Goal: Transaction & Acquisition: Purchase product/service

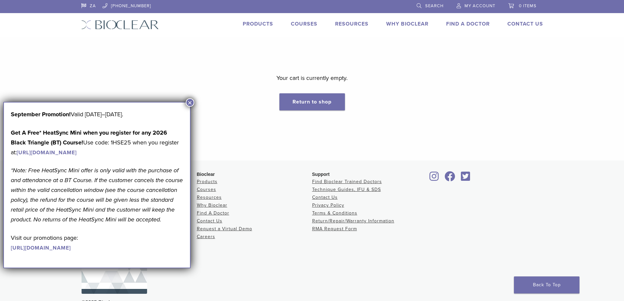
click at [188, 100] on button "×" at bounding box center [190, 102] width 9 height 9
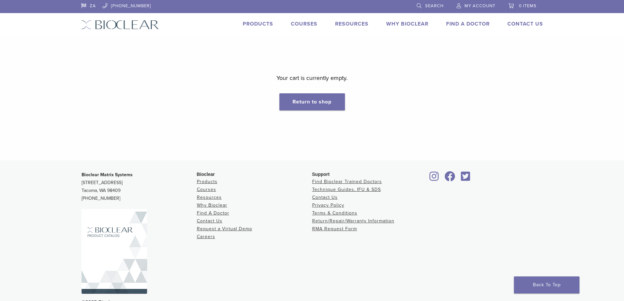
click at [262, 23] on link "Products" at bounding box center [258, 24] width 30 height 7
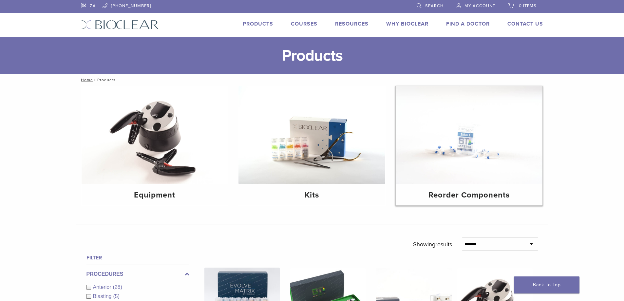
click at [449, 165] on img at bounding box center [469, 135] width 147 height 98
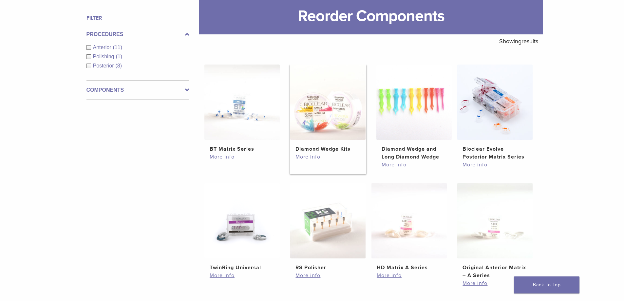
scroll to position [90, 0]
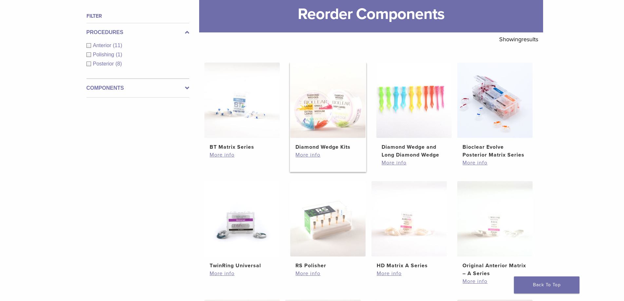
click at [340, 136] on img at bounding box center [327, 100] width 75 height 75
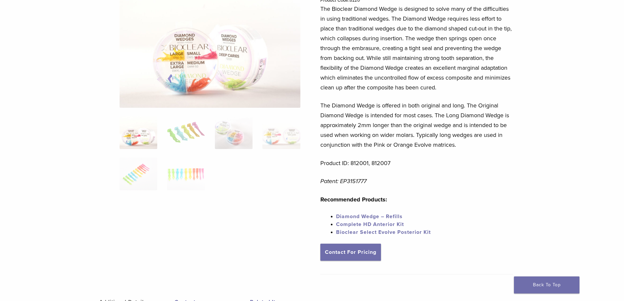
scroll to position [96, 0]
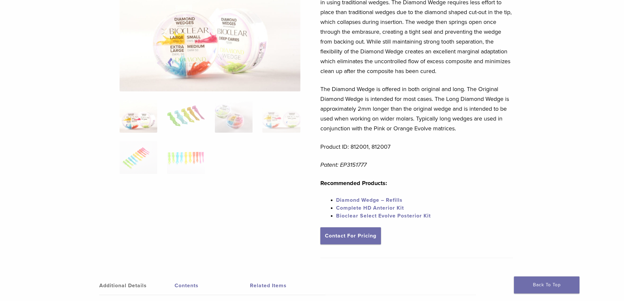
click at [363, 199] on link "Diamond Wedge – Refills" at bounding box center [369, 200] width 66 height 7
click at [397, 201] on link "Diamond Wedge – Refills" at bounding box center [369, 200] width 66 height 7
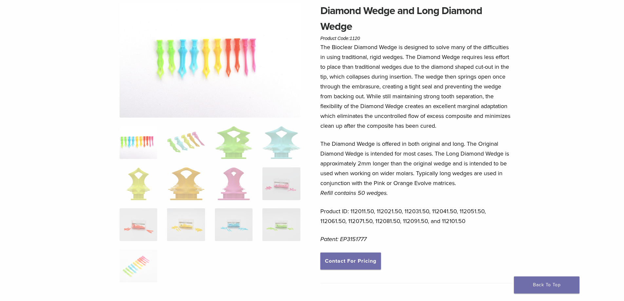
scroll to position [66, 0]
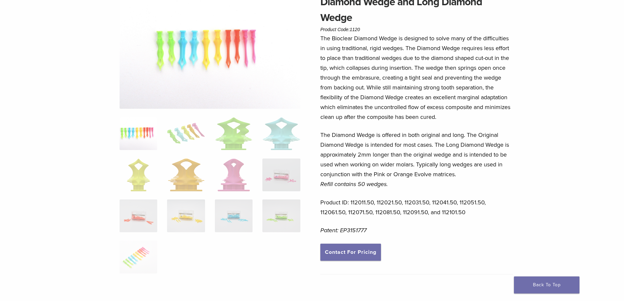
click at [351, 208] on p "Product ID: 112011.50, 112021.50, 112031.50, 112041.50, 112051.50, 112061.50, 1…" at bounding box center [416, 208] width 193 height 20
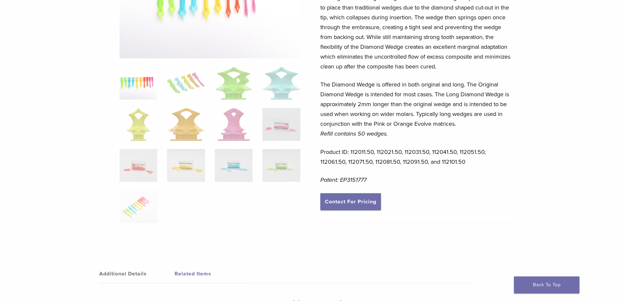
scroll to position [115, 0]
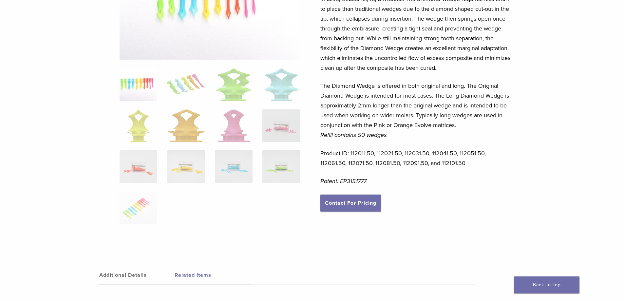
click at [140, 96] on img at bounding box center [139, 84] width 38 height 33
click at [192, 271] on link "Related Items" at bounding box center [212, 275] width 75 height 18
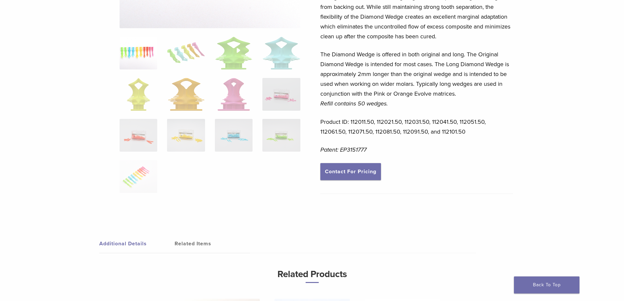
scroll to position [147, 0]
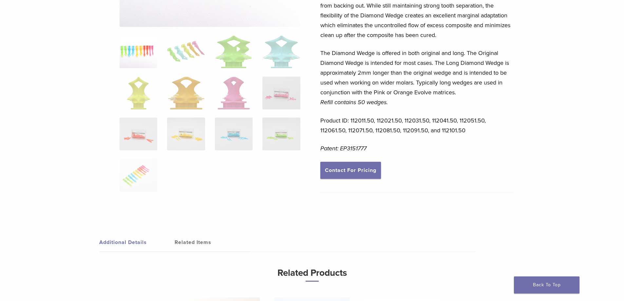
click at [180, 236] on link "Related Items" at bounding box center [212, 242] width 75 height 18
click at [143, 241] on link "Additional Details" at bounding box center [136, 242] width 75 height 18
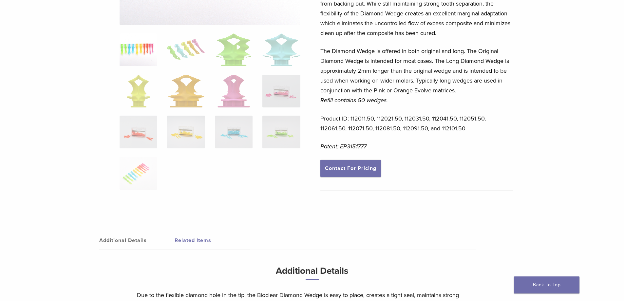
scroll to position [139, 0]
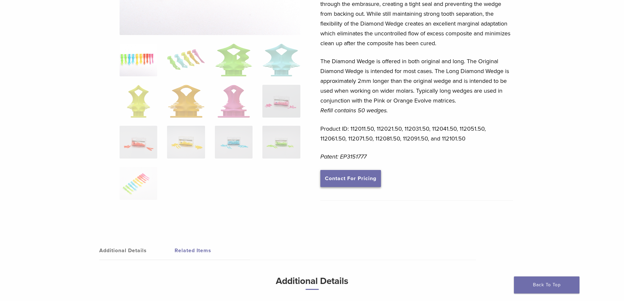
click at [343, 181] on link "Contact For Pricing" at bounding box center [350, 178] width 61 height 17
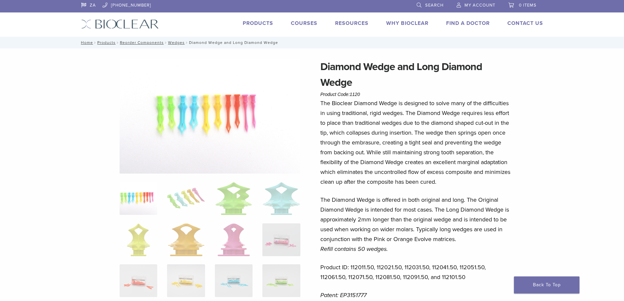
scroll to position [0, 0]
click at [257, 21] on link "Products" at bounding box center [258, 24] width 30 height 7
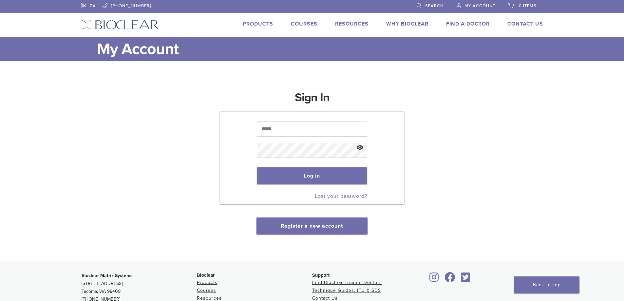
type input "**********"
click at [321, 177] on button "Log in" at bounding box center [312, 175] width 110 height 17
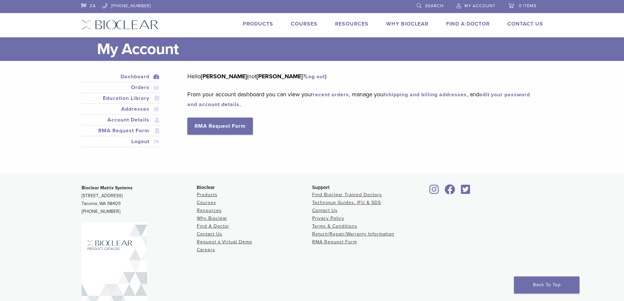
click at [268, 23] on link "Products" at bounding box center [258, 24] width 30 height 7
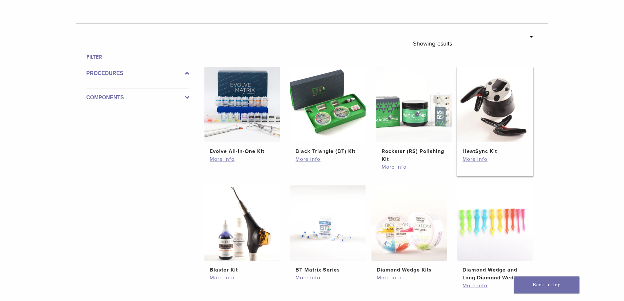
scroll to position [172, 0]
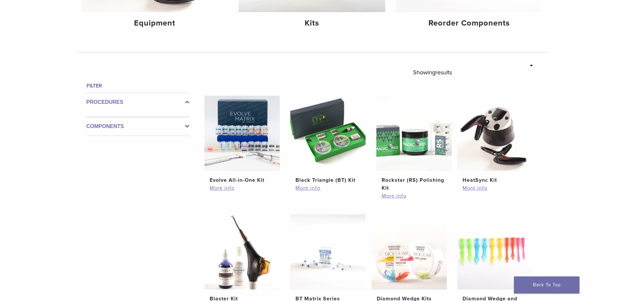
click at [98, 85] on h4 "Filter" at bounding box center [137, 86] width 103 height 8
click at [108, 86] on h4 "Filter" at bounding box center [137, 86] width 103 height 8
click at [138, 105] on label "Procedures" at bounding box center [137, 102] width 103 height 8
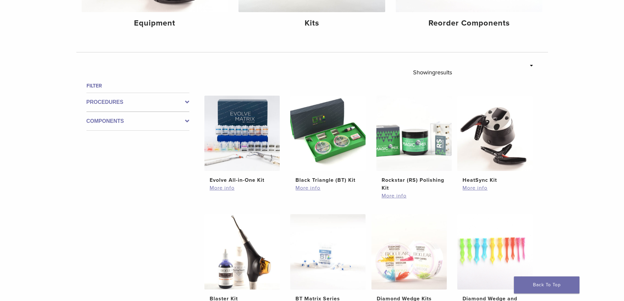
click at [180, 118] on label "Components" at bounding box center [137, 121] width 103 height 8
click at [186, 119] on icon at bounding box center [187, 121] width 4 height 8
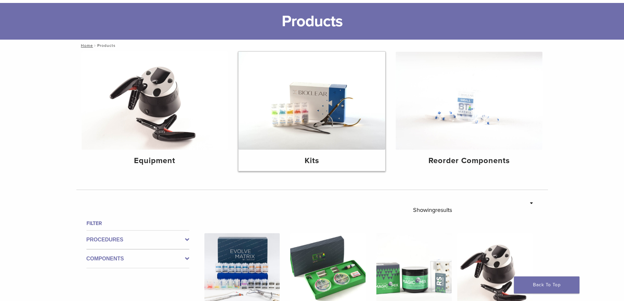
scroll to position [33, 0]
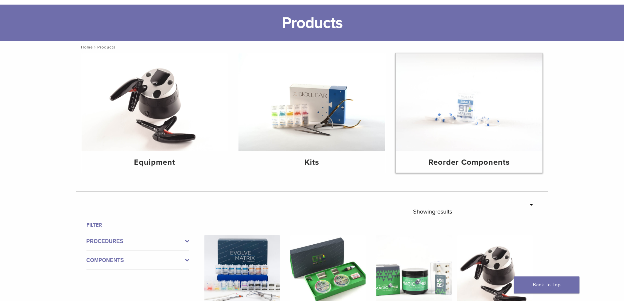
click at [431, 115] on img at bounding box center [469, 102] width 147 height 98
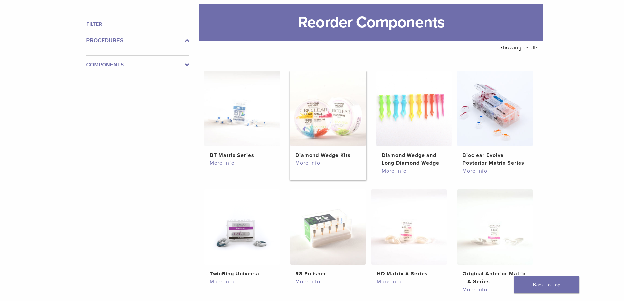
scroll to position [82, 0]
click at [343, 110] on img at bounding box center [327, 108] width 75 height 75
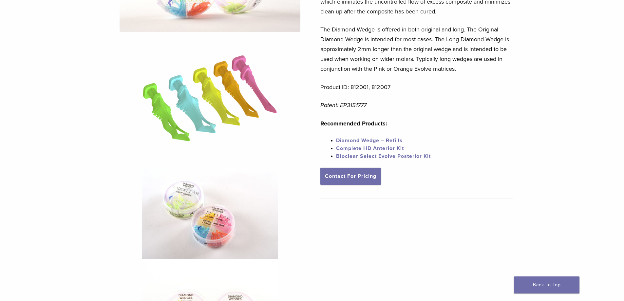
scroll to position [164, 0]
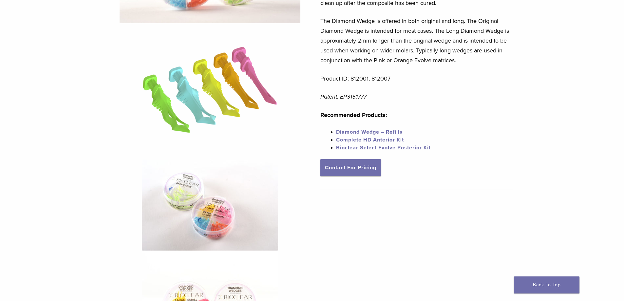
click at [390, 130] on link "Diamond Wedge – Refills" at bounding box center [369, 132] width 66 height 7
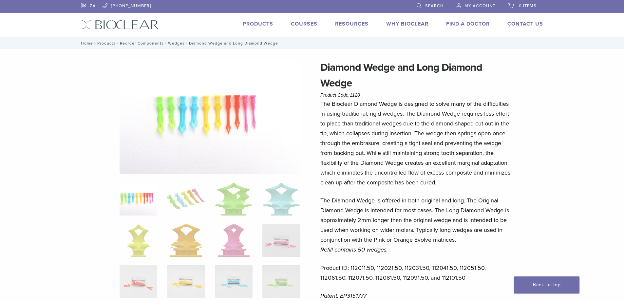
click at [473, 6] on span "My Account" at bounding box center [479, 5] width 31 height 5
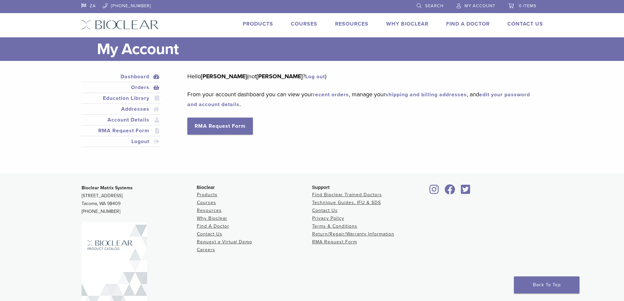
click at [142, 84] on link "Orders" at bounding box center [121, 88] width 77 height 8
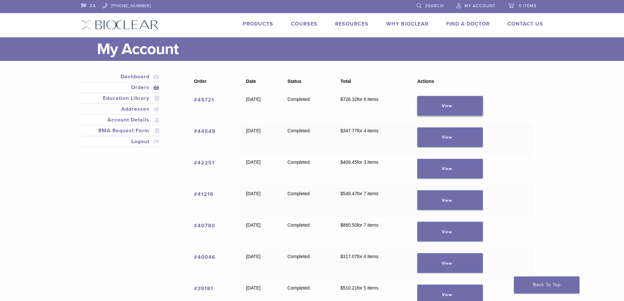
click at [462, 103] on link "View" at bounding box center [450, 106] width 66 height 20
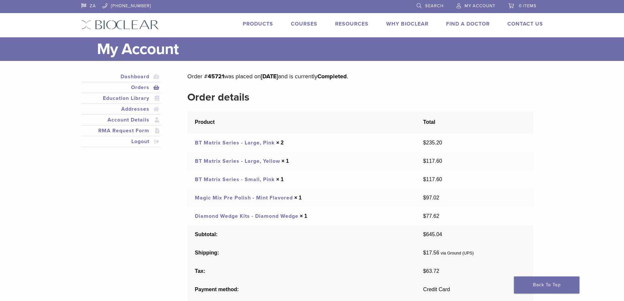
click at [276, 198] on link "Magic Mix Pre Polish - Mint Flavored" at bounding box center [244, 198] width 98 height 7
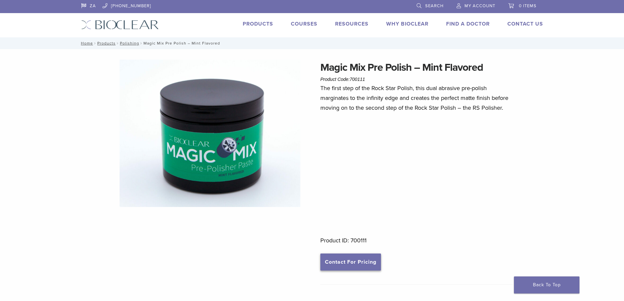
click at [357, 263] on link "Contact For Pricing" at bounding box center [350, 262] width 61 height 17
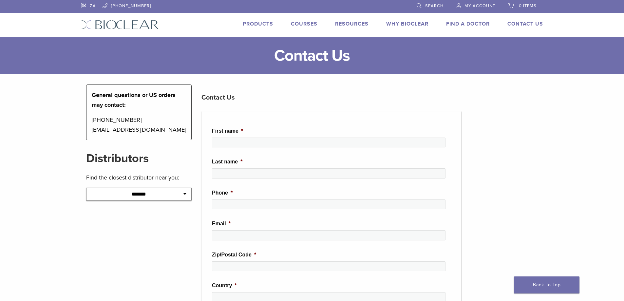
click at [482, 3] on link "My Account" at bounding box center [476, 5] width 39 height 10
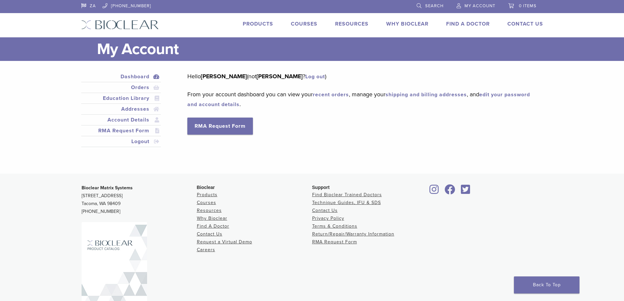
click at [341, 92] on link "recent orders" at bounding box center [331, 94] width 36 height 7
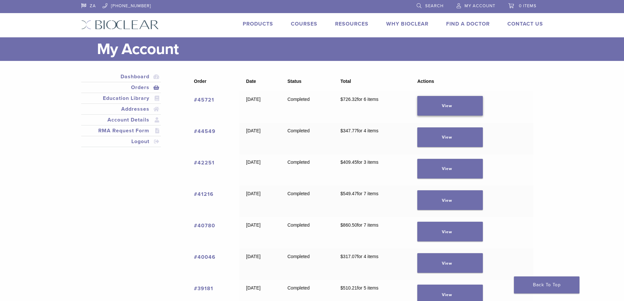
click at [449, 108] on link "View" at bounding box center [450, 106] width 66 height 20
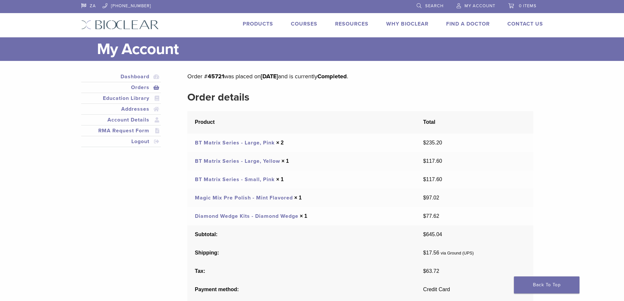
click at [263, 24] on link "Products" at bounding box center [258, 24] width 30 height 7
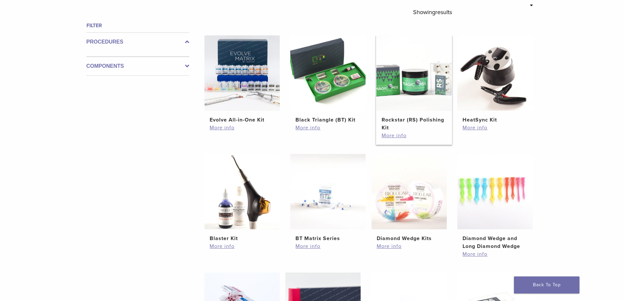
scroll to position [229, 0]
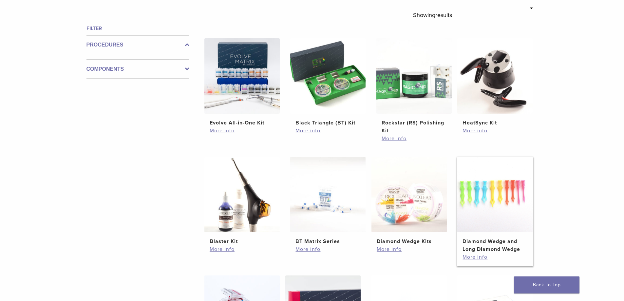
click at [495, 243] on h2 "Diamond Wedge and Long Diamond Wedge" at bounding box center [495, 245] width 65 height 16
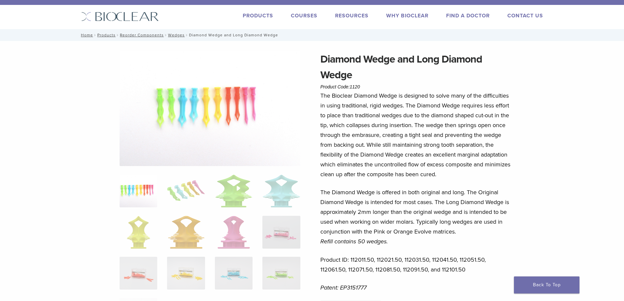
scroll to position [1, 0]
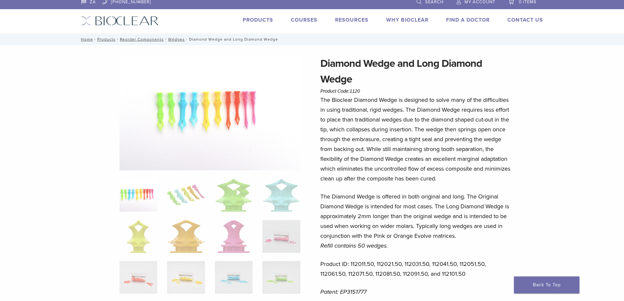
click at [159, 196] on ol at bounding box center [210, 261] width 191 height 165
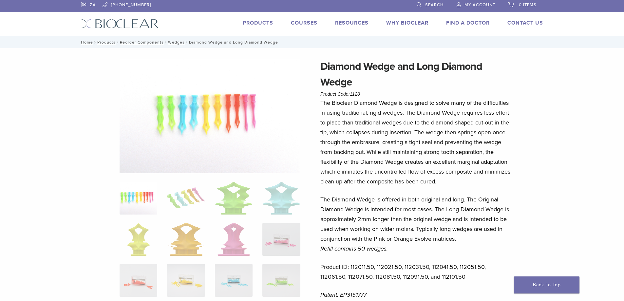
scroll to position [0, 0]
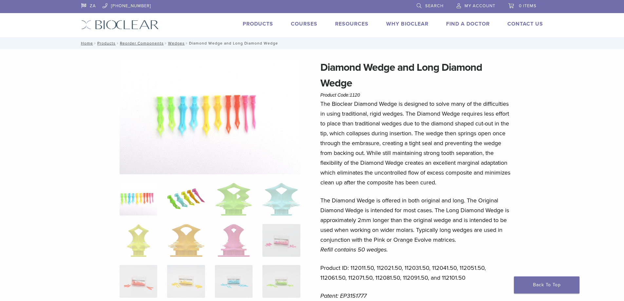
click at [176, 199] on img at bounding box center [186, 199] width 38 height 33
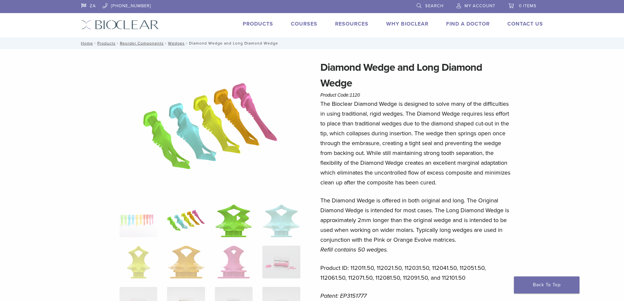
click at [217, 214] on img at bounding box center [234, 220] width 38 height 33
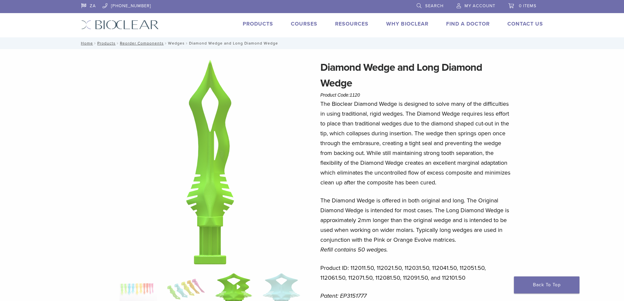
click at [174, 42] on link "Wedges" at bounding box center [176, 43] width 17 height 5
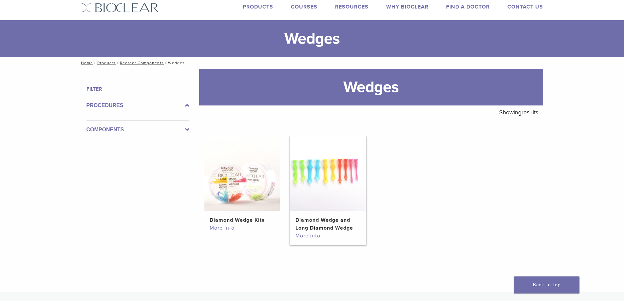
scroll to position [115, 0]
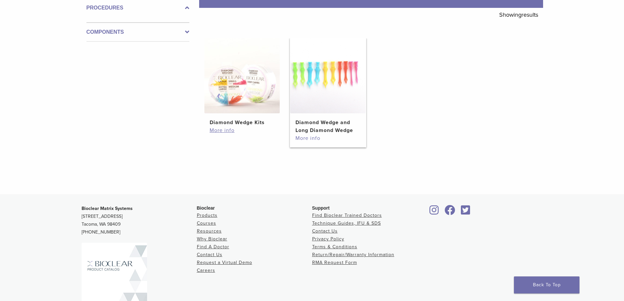
click at [311, 135] on link "More info" at bounding box center [327, 138] width 65 height 8
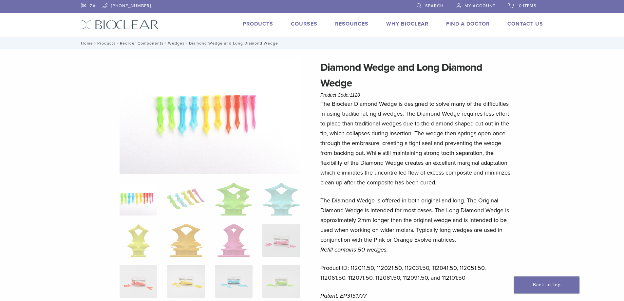
click at [125, 7] on link "[PHONE_NUMBER]" at bounding box center [127, 5] width 48 height 10
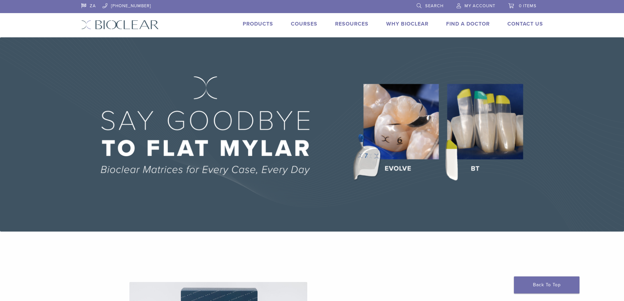
click at [469, 4] on span "My Account" at bounding box center [479, 5] width 31 height 5
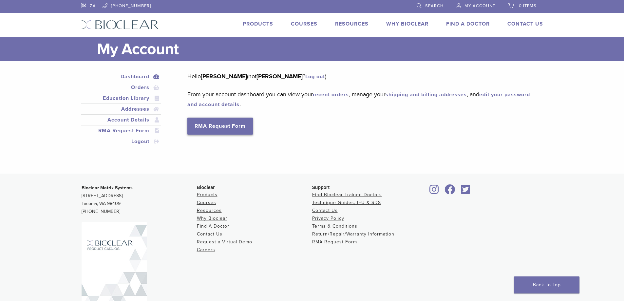
click at [234, 122] on link "RMA Request Form" at bounding box center [220, 126] width 66 height 17
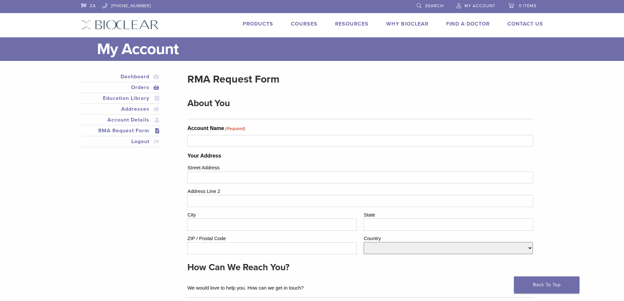
click at [142, 85] on link "Orders" at bounding box center [121, 88] width 77 height 8
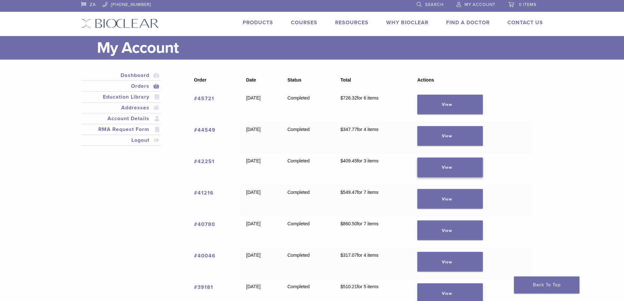
scroll to position [123, 0]
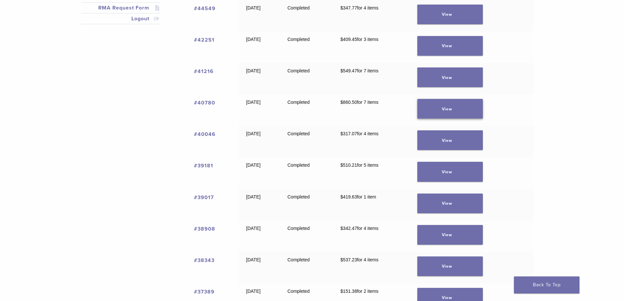
click at [451, 111] on link "View" at bounding box center [450, 109] width 66 height 20
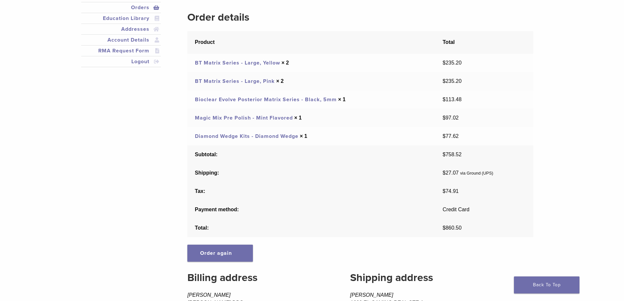
scroll to position [106, 0]
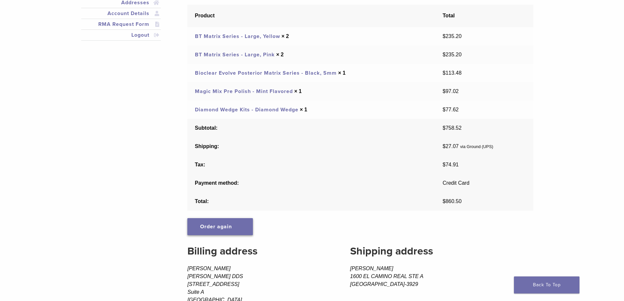
click at [233, 226] on link "Order again" at bounding box center [220, 226] width 66 height 17
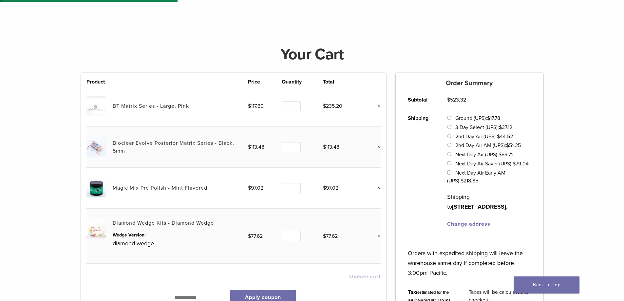
scroll to position [57, 0]
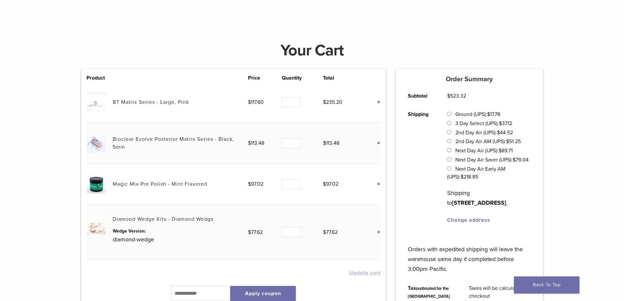
click at [218, 103] on td "BT Matrix Series - Large, Pink" at bounding box center [180, 102] width 135 height 41
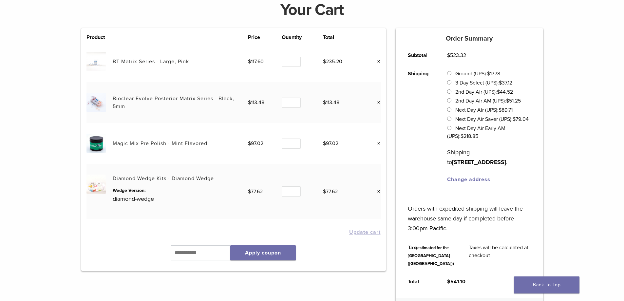
scroll to position [82, 0]
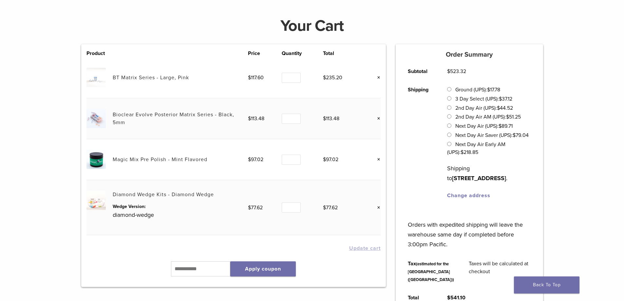
click at [168, 77] on link "BT Matrix Series - Large, Pink" at bounding box center [151, 77] width 76 height 7
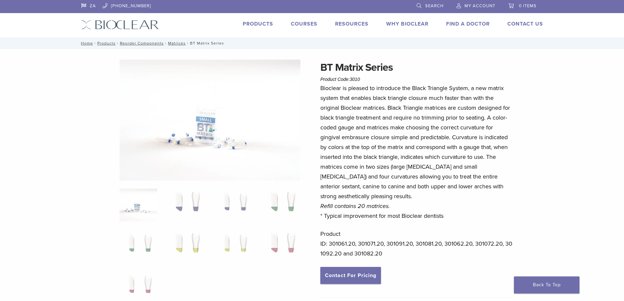
click at [342, 244] on p "Product ID: 301061.20, 301071.20, 301091.20, 301081.20, 301062.20, 301072.20, 3…" at bounding box center [416, 243] width 193 height 29
click at [340, 239] on p "Product ID: 301061.20, 301071.20, 301091.20, 301081.20, 301062.20, 301072.20, 3…" at bounding box center [416, 243] width 193 height 29
click at [332, 242] on p "Product ID: 301061.20, 301071.20, 301091.20, 301081.20, 301062.20, 301072.20, 3…" at bounding box center [416, 243] width 193 height 29
drag, startPoint x: 332, startPoint y: 242, endPoint x: 343, endPoint y: 238, distance: 11.3
click at [333, 242] on p "Product ID: 301061.20, 301071.20, 301091.20, 301081.20, 301062.20, 301072.20, 3…" at bounding box center [416, 243] width 193 height 29
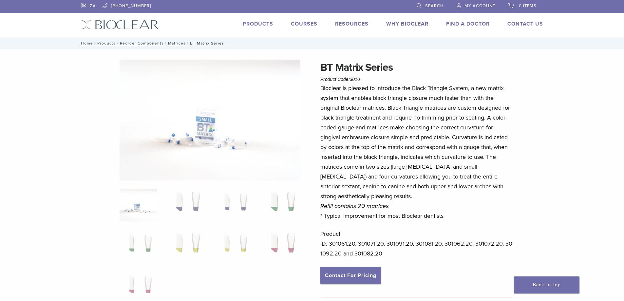
click at [337, 220] on p "Bioclear is pleased to introduce the Black Triangle System, a new matrix system…" at bounding box center [416, 152] width 193 height 138
click at [336, 216] on p "Bioclear is pleased to introduce the Black Triangle System, a new matrix system…" at bounding box center [416, 152] width 193 height 138
drag, startPoint x: 336, startPoint y: 216, endPoint x: 349, endPoint y: 214, distance: 12.9
click at [343, 214] on p "Bioclear is pleased to introduce the Black Triangle System, a new matrix system…" at bounding box center [416, 152] width 193 height 138
drag, startPoint x: 368, startPoint y: 214, endPoint x: 376, endPoint y: 214, distance: 7.5
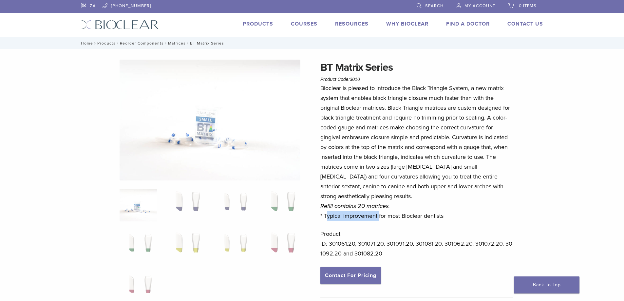
click at [369, 214] on p "Bioclear is pleased to introduce the Black Triangle System, a new matrix system…" at bounding box center [416, 152] width 193 height 138
click at [397, 212] on p "Bioclear is pleased to introduce the Black Triangle System, a new matrix system…" at bounding box center [416, 152] width 193 height 138
click at [398, 217] on p "Bioclear is pleased to introduce the Black Triangle System, a new matrix system…" at bounding box center [416, 152] width 193 height 138
click at [372, 204] on em "Refill contains 20 matrices." at bounding box center [354, 205] width 69 height 7
click at [361, 205] on em "Refill contains 20 matrices." at bounding box center [354, 205] width 69 height 7
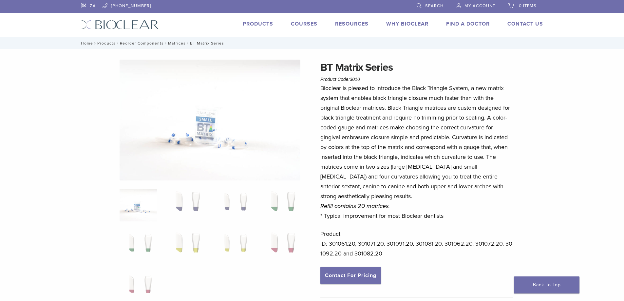
click at [342, 209] on em "Refill contains 20 matrices." at bounding box center [354, 205] width 69 height 7
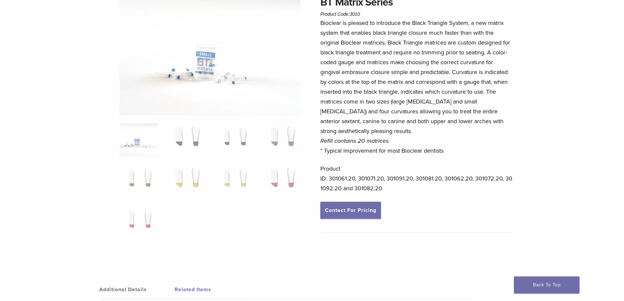
scroll to position [66, 0]
click at [376, 181] on p "Product ID: 301061.20, 301071.20, 301091.20, 301081.20, 301062.20, 301072.20, 3…" at bounding box center [416, 177] width 193 height 29
click at [349, 187] on p "Product ID: 301061.20, 301071.20, 301091.20, 301081.20, 301062.20, 301072.20, 3…" at bounding box center [416, 177] width 193 height 29
click at [361, 188] on p "Product ID: 301061.20, 301071.20, 301091.20, 301081.20, 301062.20, 301072.20, 3…" at bounding box center [416, 177] width 193 height 29
drag, startPoint x: 377, startPoint y: 189, endPoint x: 397, endPoint y: 185, distance: 20.1
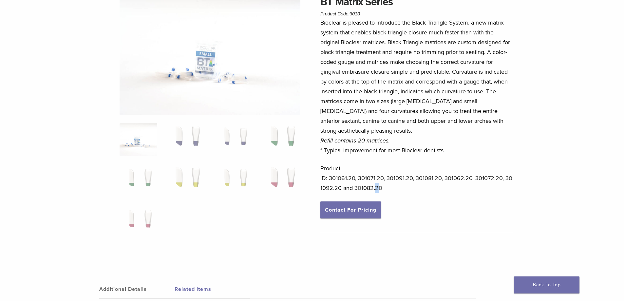
click at [377, 189] on p "Product ID: 301061.20, 301071.20, 301091.20, 301081.20, 301062.20, 301072.20, 3…" at bounding box center [416, 177] width 193 height 29
click at [433, 166] on div "Bioclear is pleased to introduce the Black Triangle System, a new matrix system…" at bounding box center [416, 110] width 193 height 184
click at [375, 184] on p "Product ID: 301061.20, 301071.20, 301091.20, 301081.20, 301062.20, 301072.20, 3…" at bounding box center [416, 177] width 193 height 29
click at [332, 178] on p "Product ID: 301061.20, 301071.20, 301091.20, 301081.20, 301062.20, 301072.20, 3…" at bounding box center [416, 177] width 193 height 29
click at [409, 174] on p "Product ID: 301061.20, 301071.20, 301091.20, 301081.20, 301062.20, 301072.20, 3…" at bounding box center [416, 177] width 193 height 29
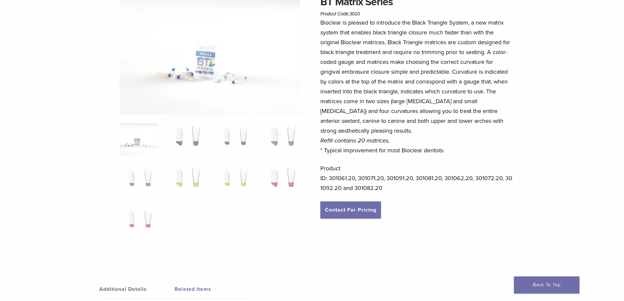
click at [377, 186] on p "Product ID: 301061.20, 301071.20, 301091.20, 301081.20, 301062.20, 301072.20, 3…" at bounding box center [416, 177] width 193 height 29
click at [365, 182] on p "Product ID: 301061.20, 301071.20, 301091.20, 301081.20, 301062.20, 301072.20, 3…" at bounding box center [416, 177] width 193 height 29
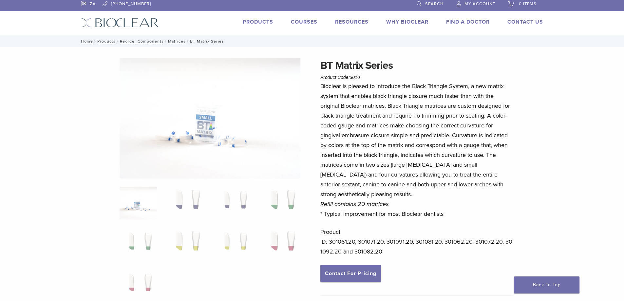
scroll to position [0, 0]
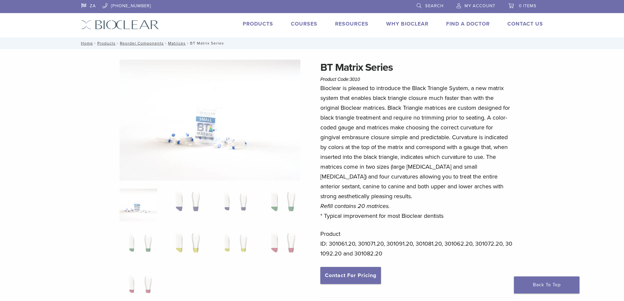
click at [514, 6] on link "0 items" at bounding box center [522, 5] width 28 height 10
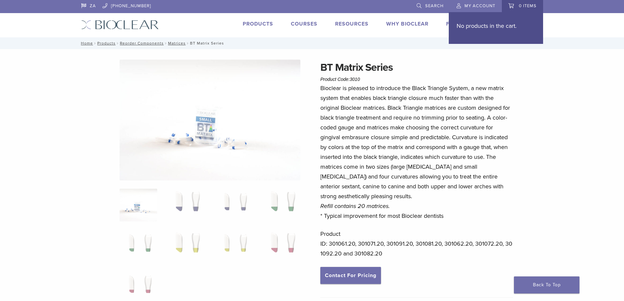
click at [516, 23] on p "No products in the cart." at bounding box center [496, 26] width 79 height 10
click at [493, 24] on p "No products in the cart." at bounding box center [496, 26] width 79 height 10
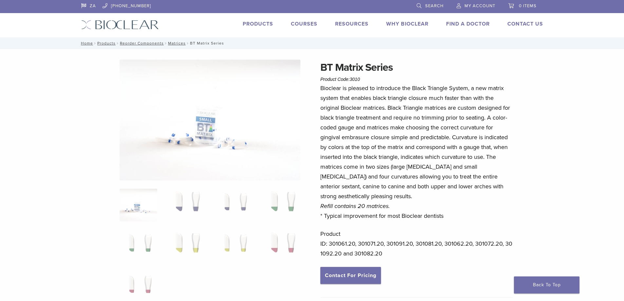
click at [527, 8] on span "0 items" at bounding box center [528, 5] width 18 height 5
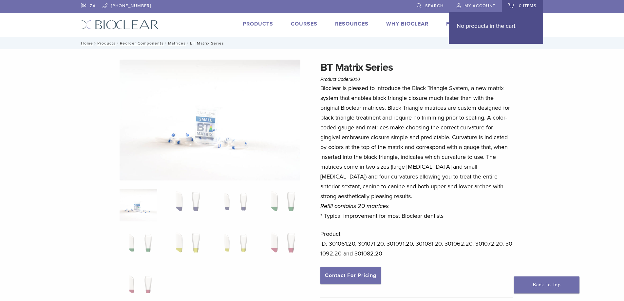
click at [527, 8] on span "0 items" at bounding box center [528, 5] width 18 height 5
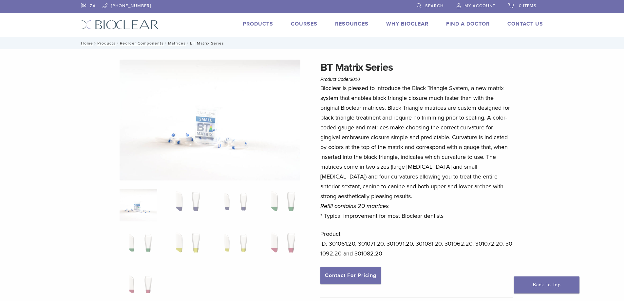
click at [520, 5] on span "0 items" at bounding box center [528, 5] width 18 height 5
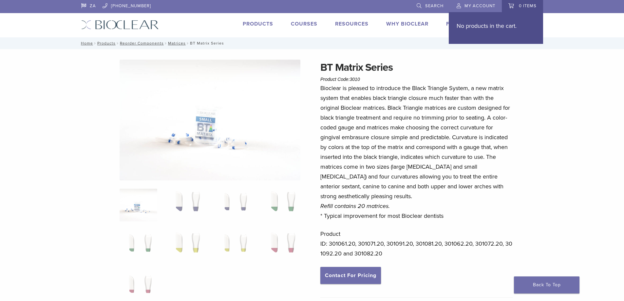
click at [508, 4] on link "0 items" at bounding box center [522, 5] width 28 height 10
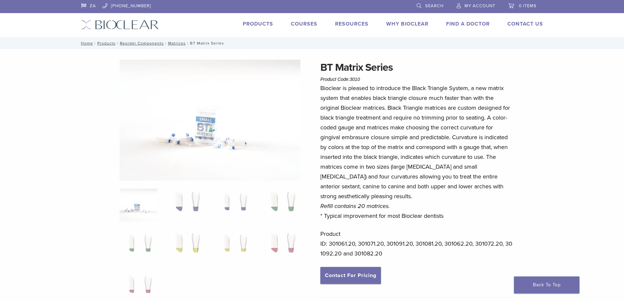
click at [508, 4] on link "0 items" at bounding box center [522, 5] width 28 height 10
click at [482, 4] on span "My Account" at bounding box center [479, 5] width 31 height 5
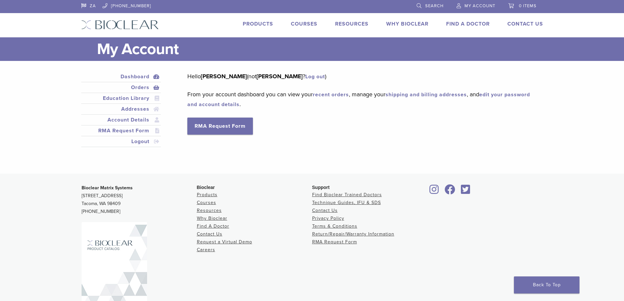
click at [147, 85] on link "Orders" at bounding box center [121, 88] width 77 height 8
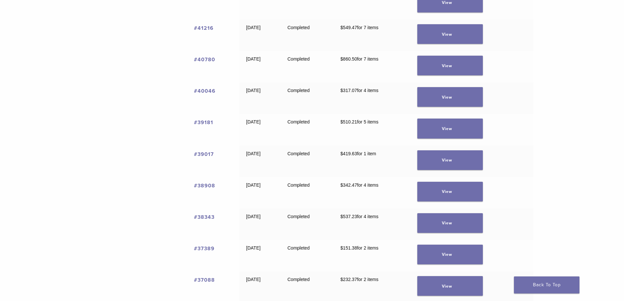
scroll to position [180, 0]
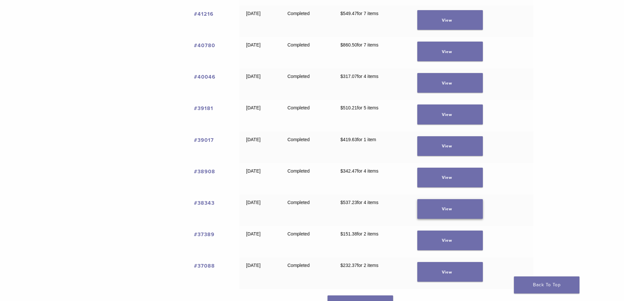
click at [455, 211] on link "View" at bounding box center [450, 209] width 66 height 20
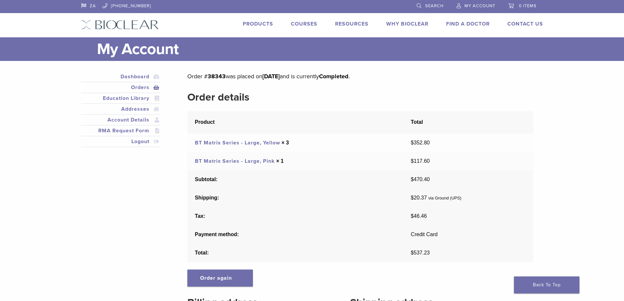
click at [84, 5] on link "ZA" at bounding box center [88, 5] width 15 height 10
click at [94, 5] on link "ZA" at bounding box center [88, 5] width 15 height 10
click at [84, 5] on link "ZA" at bounding box center [88, 5] width 15 height 10
drag, startPoint x: 88, startPoint y: 6, endPoint x: 93, endPoint y: 4, distance: 5.4
click at [93, 4] on link "ZA" at bounding box center [88, 5] width 15 height 10
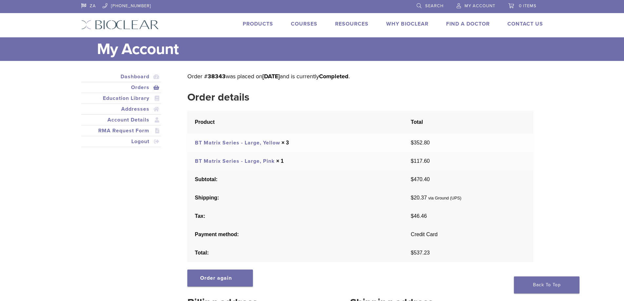
click at [89, 4] on link "ZA" at bounding box center [88, 5] width 15 height 10
click at [88, 5] on link "ZA" at bounding box center [88, 5] width 15 height 10
click at [89, 5] on link "ZA" at bounding box center [88, 5] width 15 height 10
click at [81, 5] on link "ZA" at bounding box center [88, 5] width 15 height 10
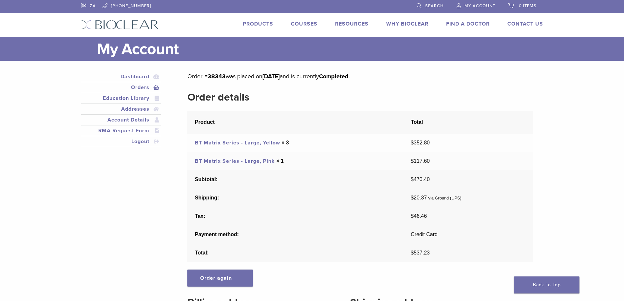
drag, startPoint x: 91, startPoint y: 4, endPoint x: 99, endPoint y: 4, distance: 7.2
click at [260, 24] on link "Products" at bounding box center [258, 24] width 30 height 7
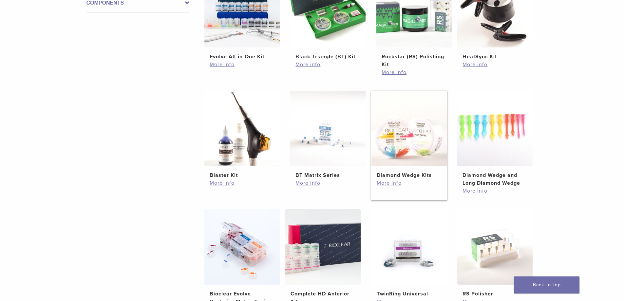
scroll to position [295, 0]
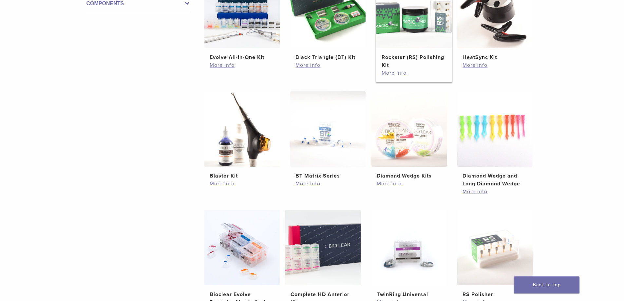
click at [422, 61] on h2 "Rockstar (RS) Polishing Kit" at bounding box center [414, 61] width 65 height 16
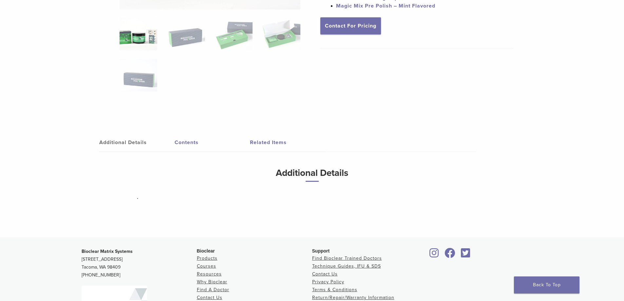
scroll to position [180, 0]
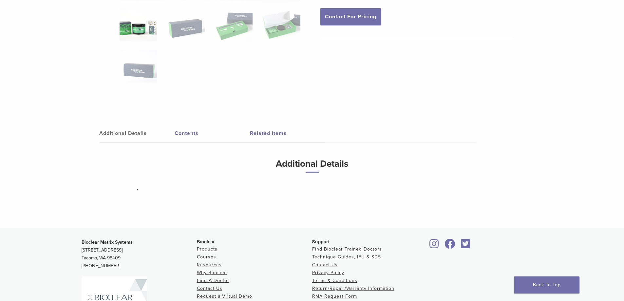
click at [185, 134] on link "Contents" at bounding box center [212, 133] width 75 height 18
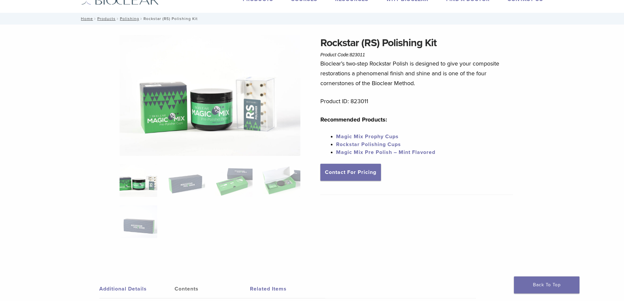
scroll to position [16, 0]
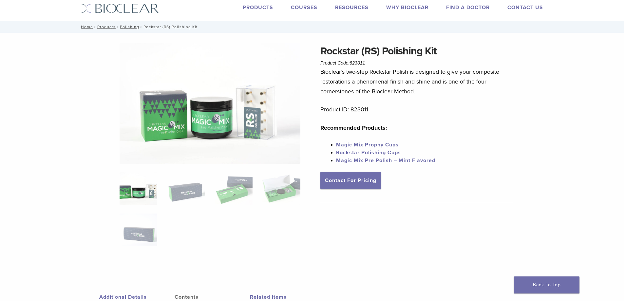
click at [370, 158] on link "Magic Mix Pre Polish – Mint Flavored" at bounding box center [385, 160] width 99 height 7
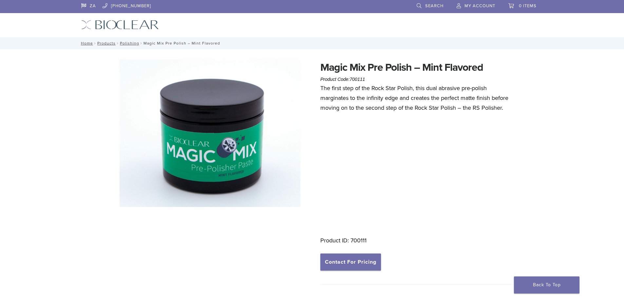
click at [365, 239] on p "Product ID: 700111" at bounding box center [416, 241] width 193 height 10
click at [365, 238] on p "Product ID: 700111" at bounding box center [416, 241] width 193 height 10
click at [368, 238] on p "Product ID: 700111" at bounding box center [416, 241] width 193 height 10
click at [371, 239] on p "Product ID: 700111" at bounding box center [416, 241] width 193 height 10
drag, startPoint x: 371, startPoint y: 239, endPoint x: 356, endPoint y: 237, distance: 14.5
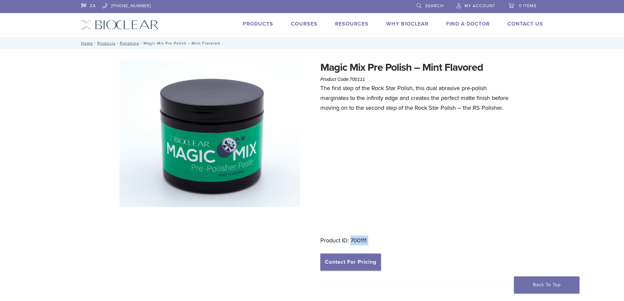
click at [356, 237] on p "Product ID: 700111" at bounding box center [416, 241] width 193 height 10
copy div "700111"
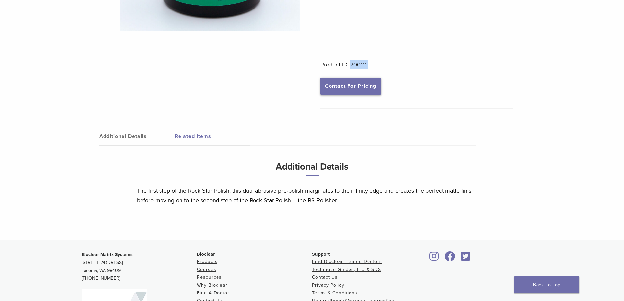
scroll to position [180, 0]
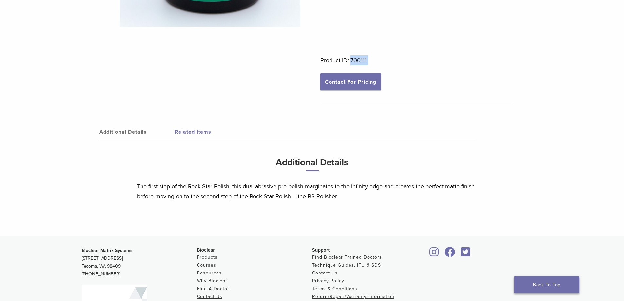
click at [556, 288] on link "Back To Top" at bounding box center [547, 284] width 66 height 17
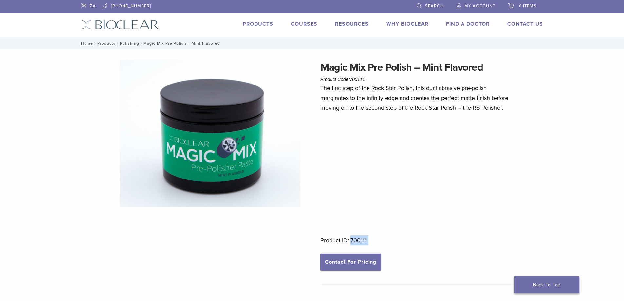
click at [556, 290] on link "Back To Top" at bounding box center [547, 284] width 66 height 17
click at [557, 287] on link "Back To Top" at bounding box center [547, 284] width 66 height 17
click at [214, 89] on img at bounding box center [210, 133] width 181 height 147
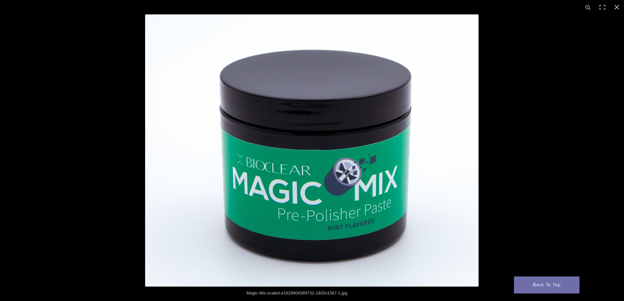
click at [189, 94] on img at bounding box center [311, 150] width 333 height 272
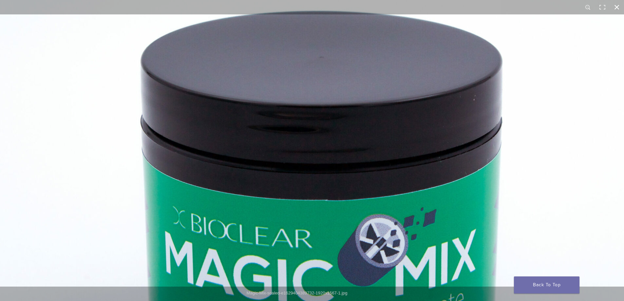
click at [617, 7] on button "Close (Esc)" at bounding box center [617, 7] width 14 height 14
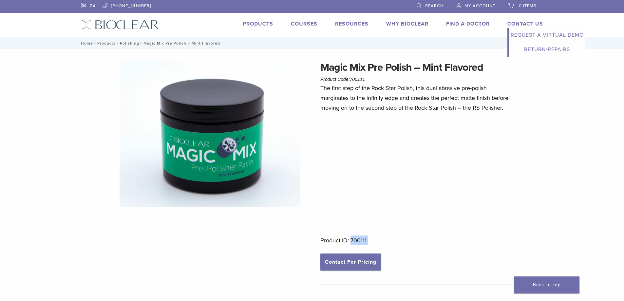
click at [527, 21] on link "Contact Us" at bounding box center [525, 24] width 36 height 7
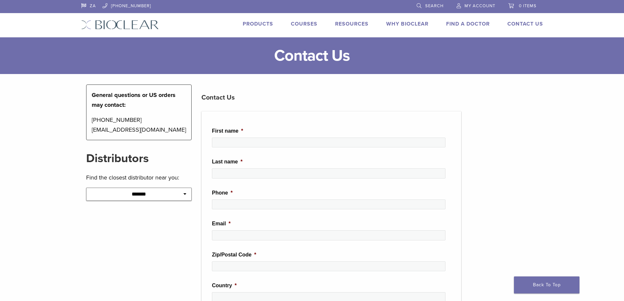
click at [484, 1] on link "My Account" at bounding box center [476, 5] width 39 height 10
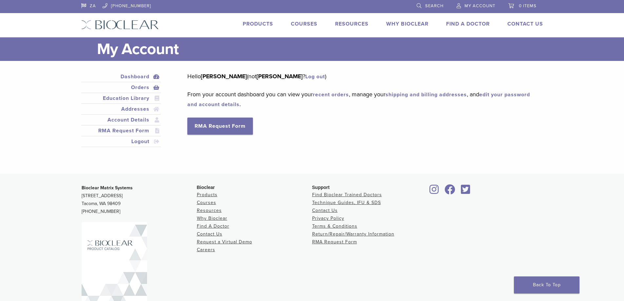
click at [142, 87] on link "Orders" at bounding box center [121, 88] width 77 height 8
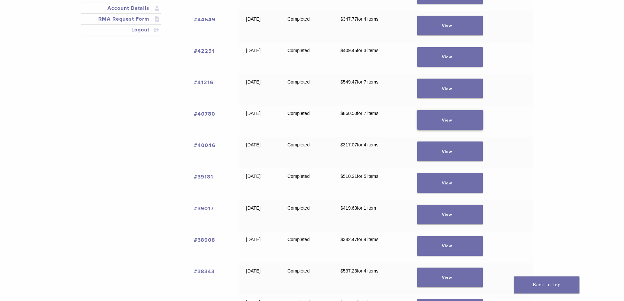
scroll to position [131, 0]
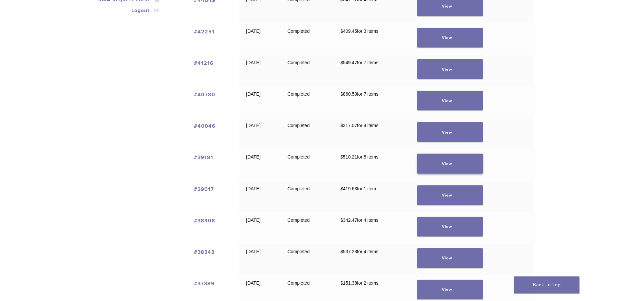
click at [451, 171] on link "View" at bounding box center [450, 164] width 66 height 20
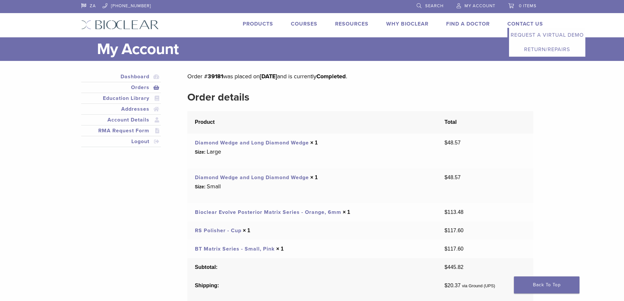
click at [513, 23] on link "Contact Us" at bounding box center [525, 24] width 36 height 7
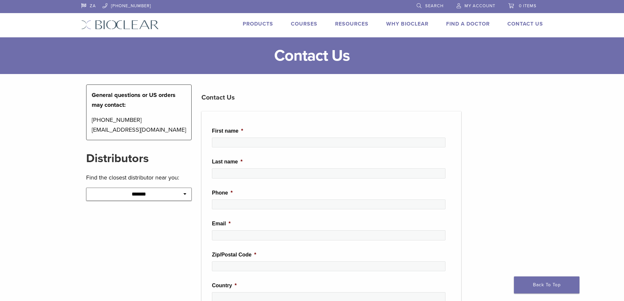
click at [472, 6] on span "My Account" at bounding box center [479, 5] width 31 height 5
